Goal: Task Accomplishment & Management: Use online tool/utility

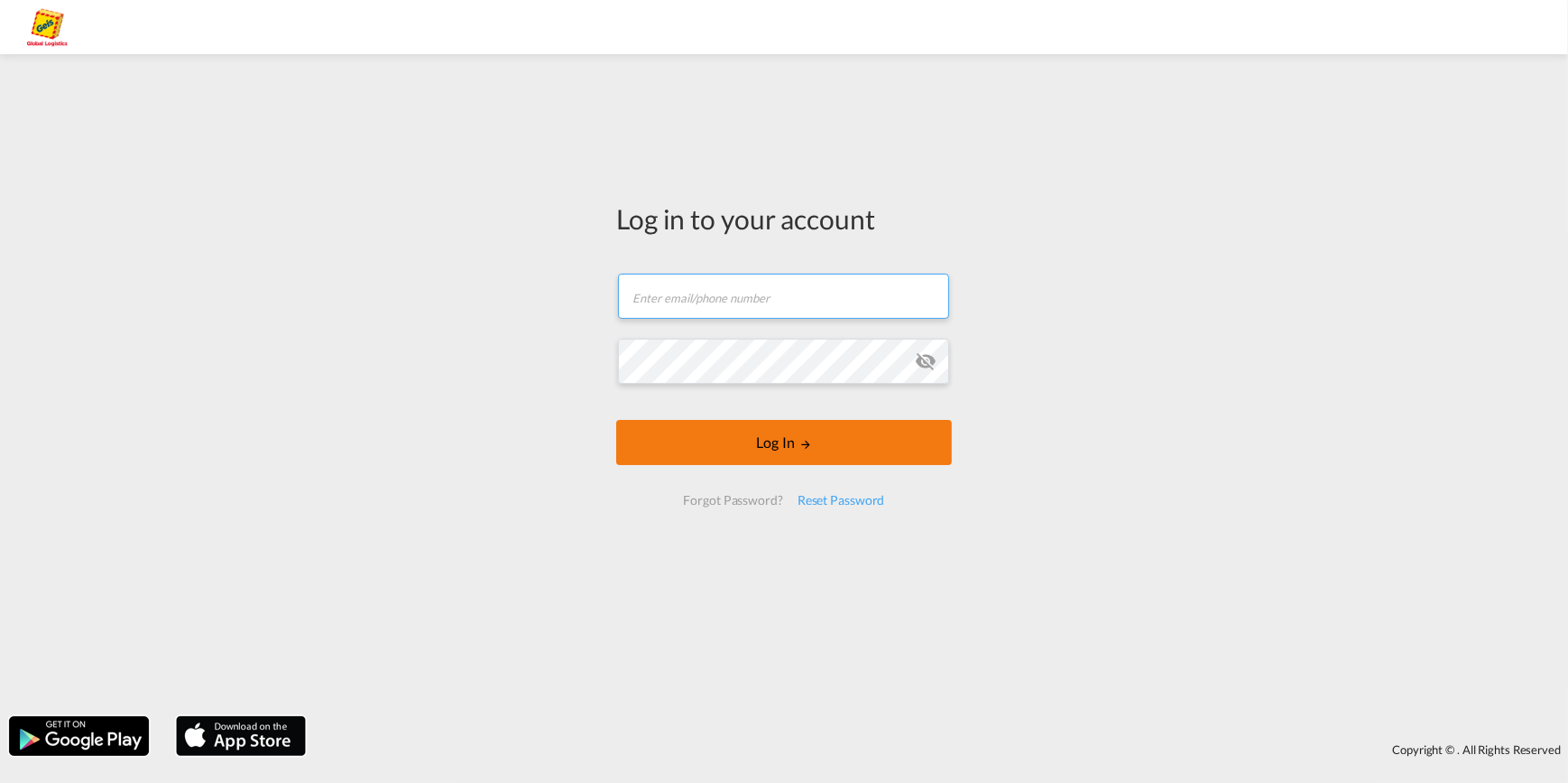
type input "[EMAIL_ADDRESS][PERSON_NAME][DOMAIN_NAME]"
click at [767, 447] on button "Log In" at bounding box center [784, 443] width 336 height 45
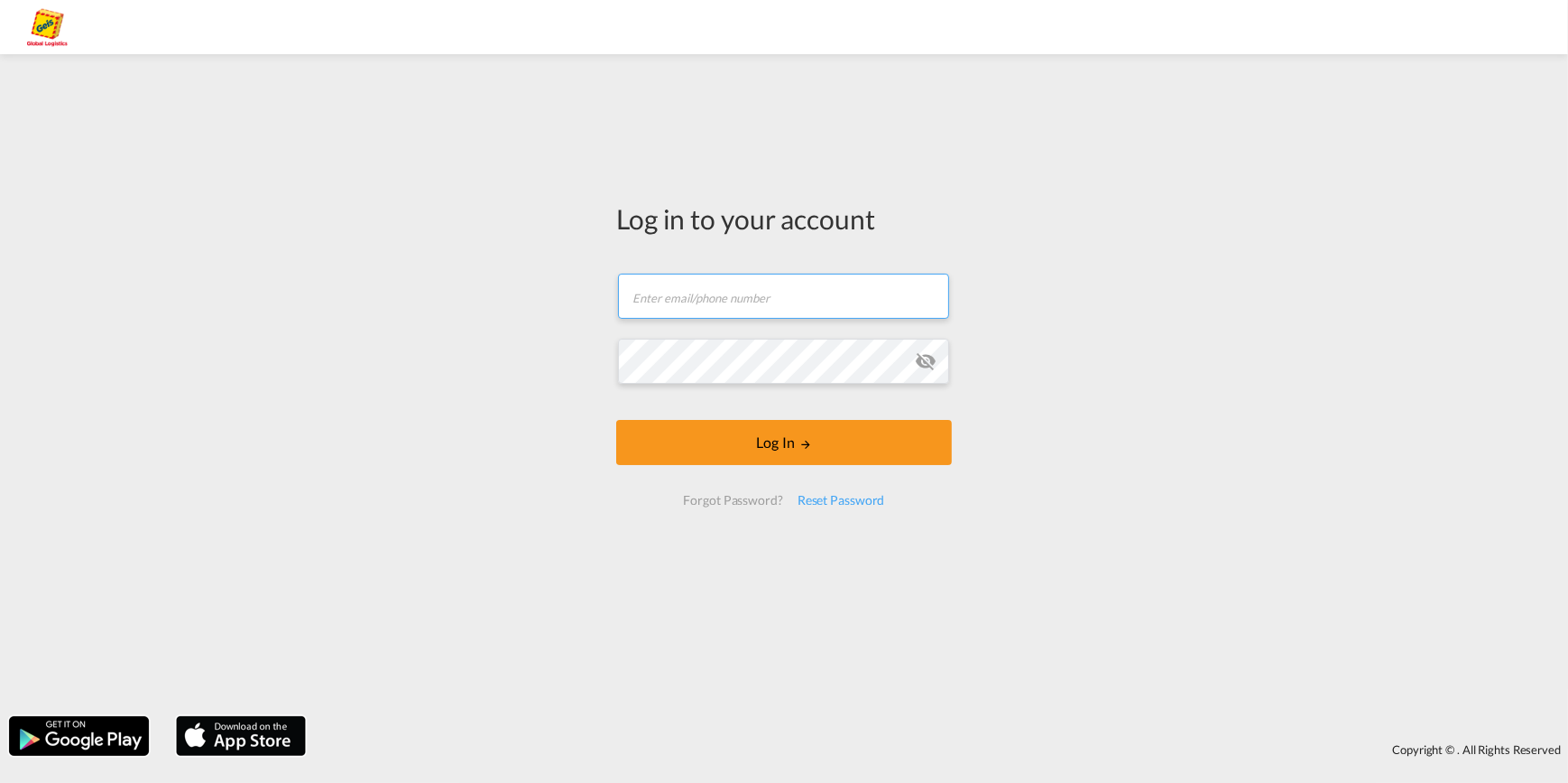
type input "[EMAIL_ADDRESS][PERSON_NAME][DOMAIN_NAME]"
click at [924, 358] on form "oceanrates.gas@geis-group.de Password field is required Log In Forgot Password?…" at bounding box center [784, 389] width 336 height 268
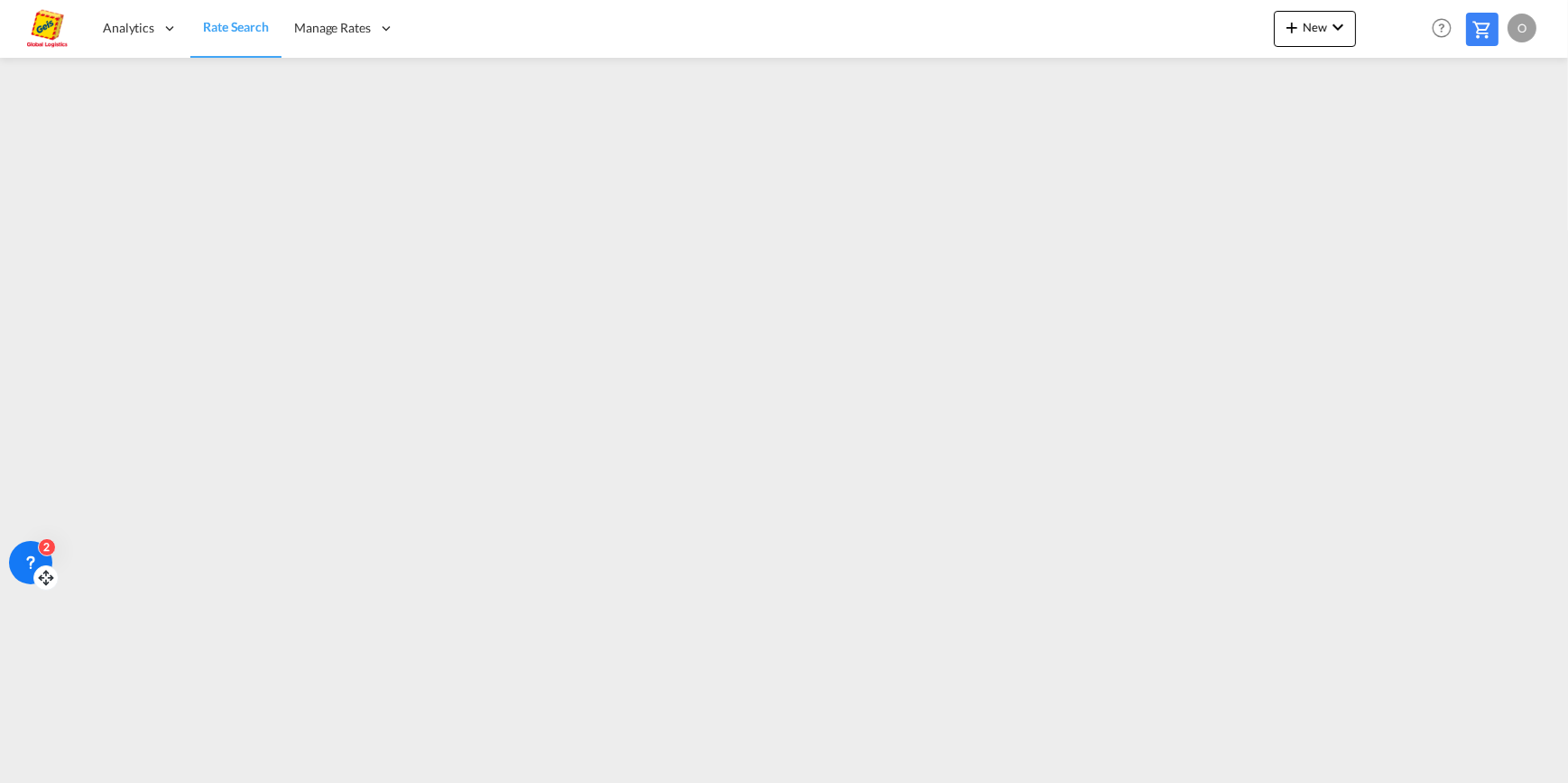
click at [36, 556] on icon at bounding box center [31, 562] width 18 height 18
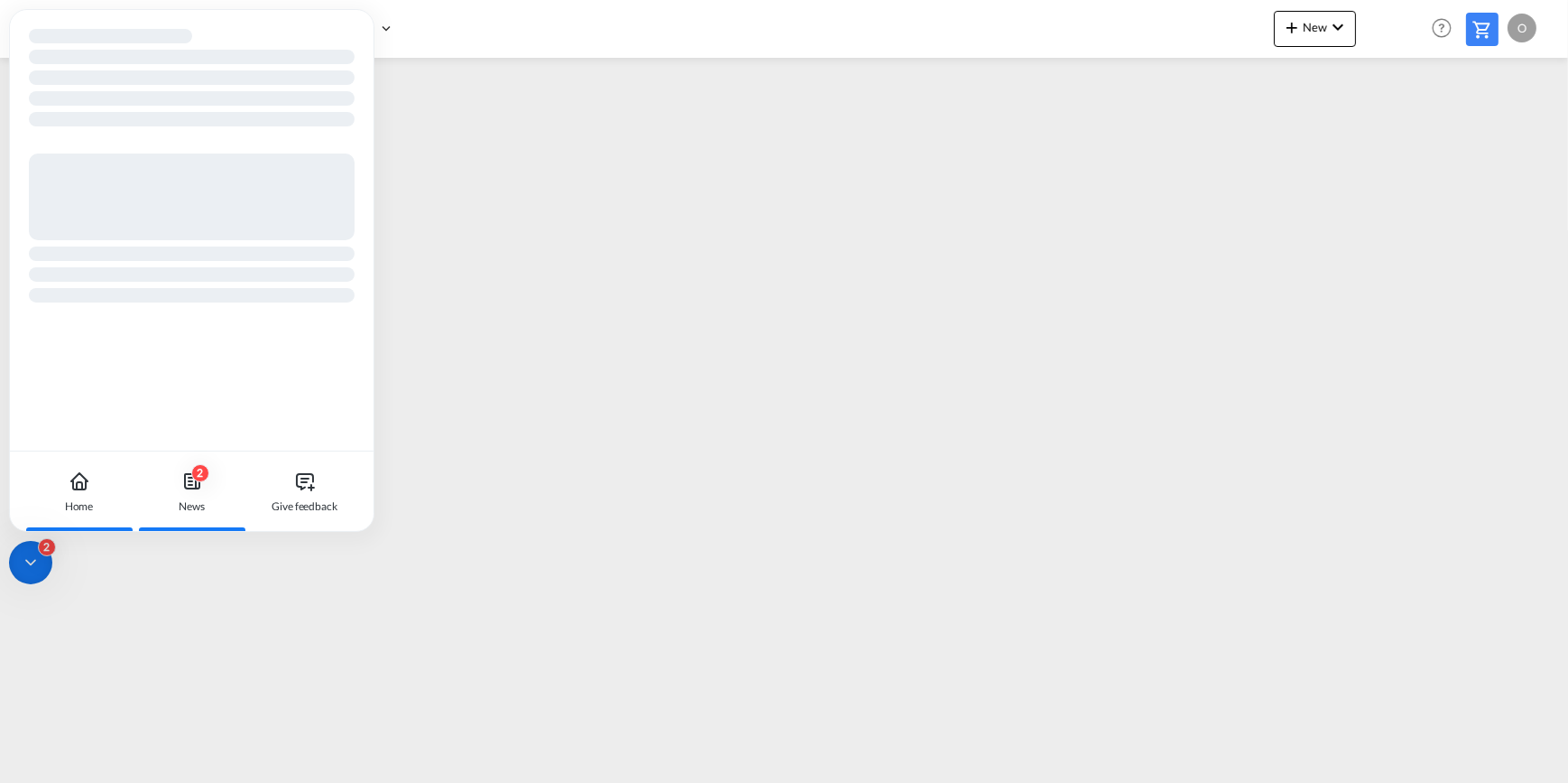
click at [194, 485] on icon at bounding box center [192, 482] width 22 height 22
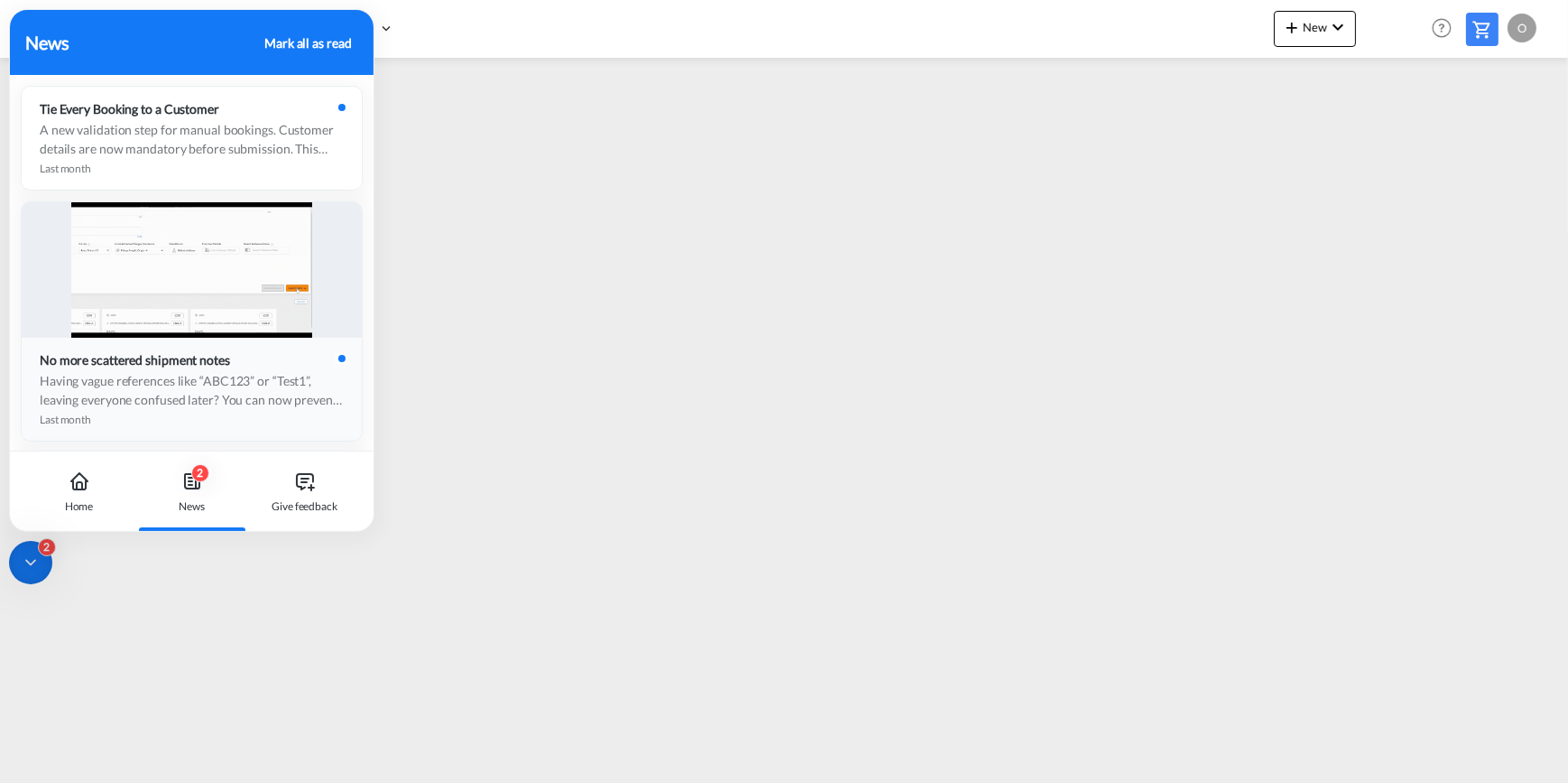
click at [352, 251] on div at bounding box center [192, 270] width 340 height 136
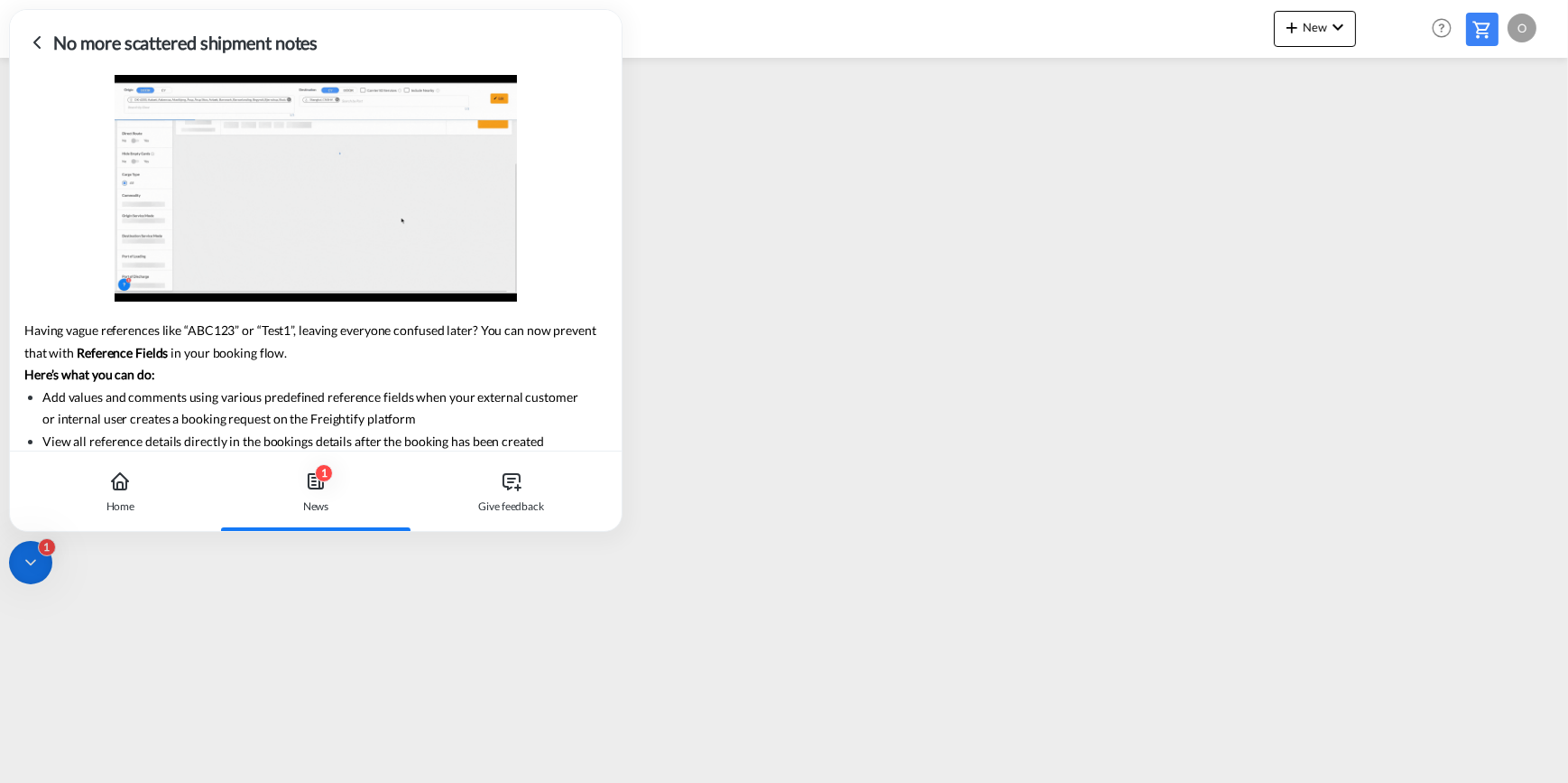
click at [33, 39] on icon at bounding box center [37, 43] width 22 height 22
